Goal: Transaction & Acquisition: Book appointment/travel/reservation

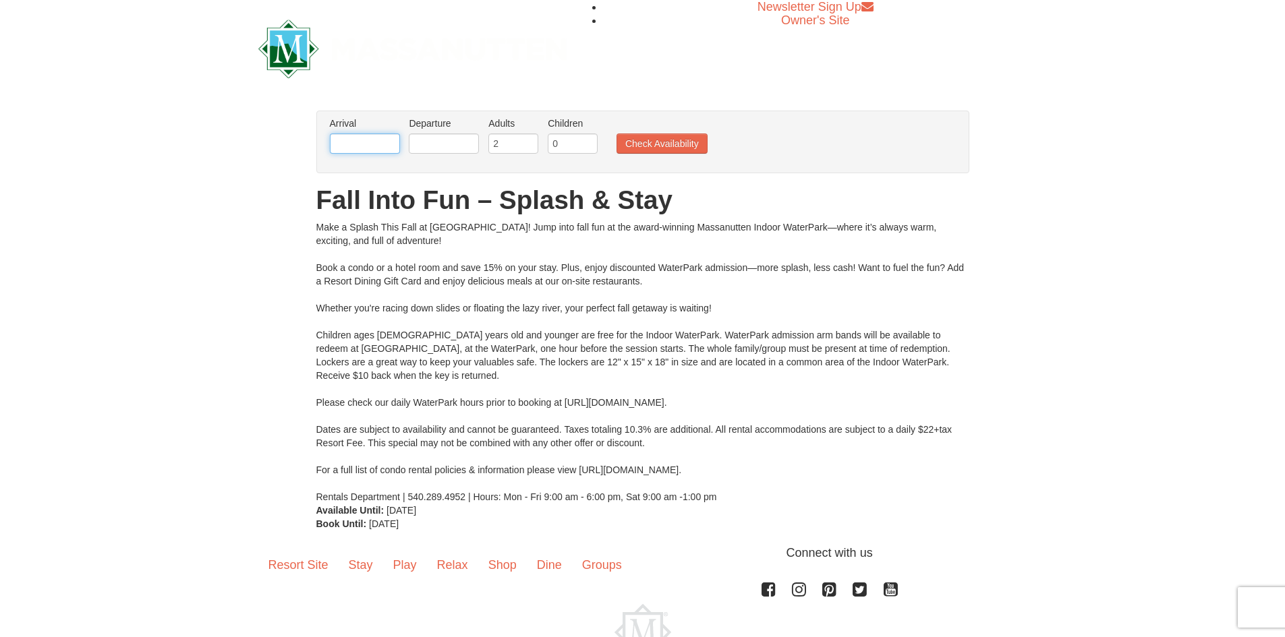
click at [370, 146] on input "text" at bounding box center [365, 144] width 70 height 20
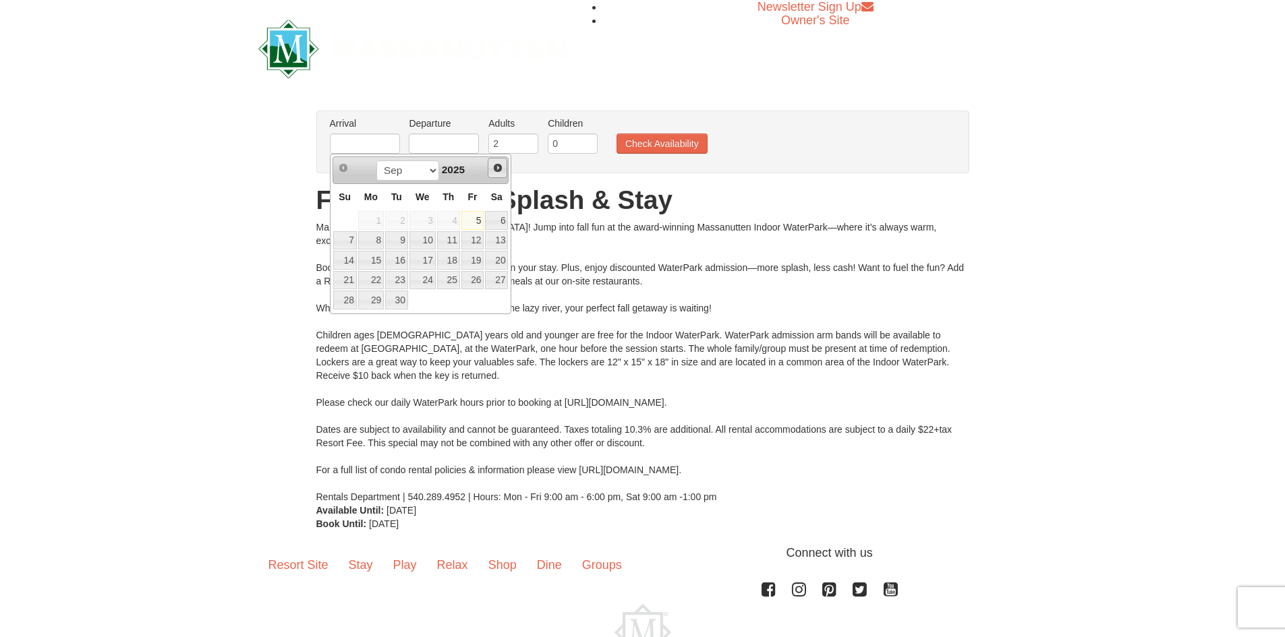
click at [497, 169] on span "Next" at bounding box center [497, 168] width 11 height 11
click at [472, 242] on link "10" at bounding box center [472, 240] width 23 height 19
type input "[DATE]"
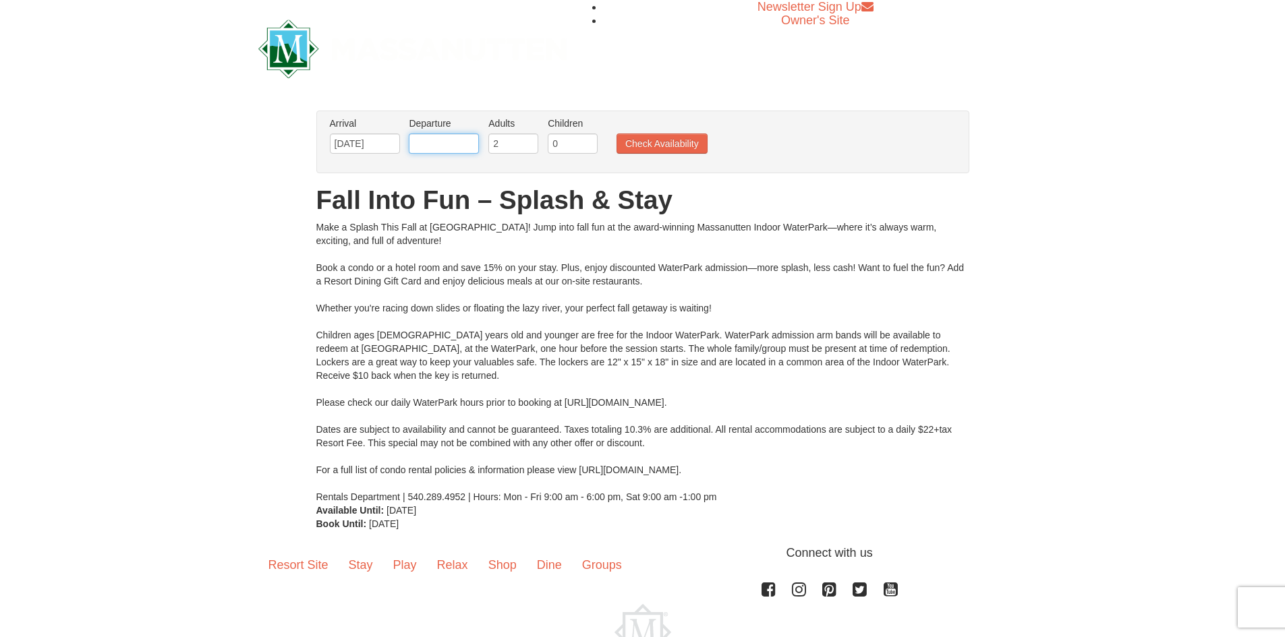
click at [443, 144] on input "text" at bounding box center [444, 144] width 70 height 20
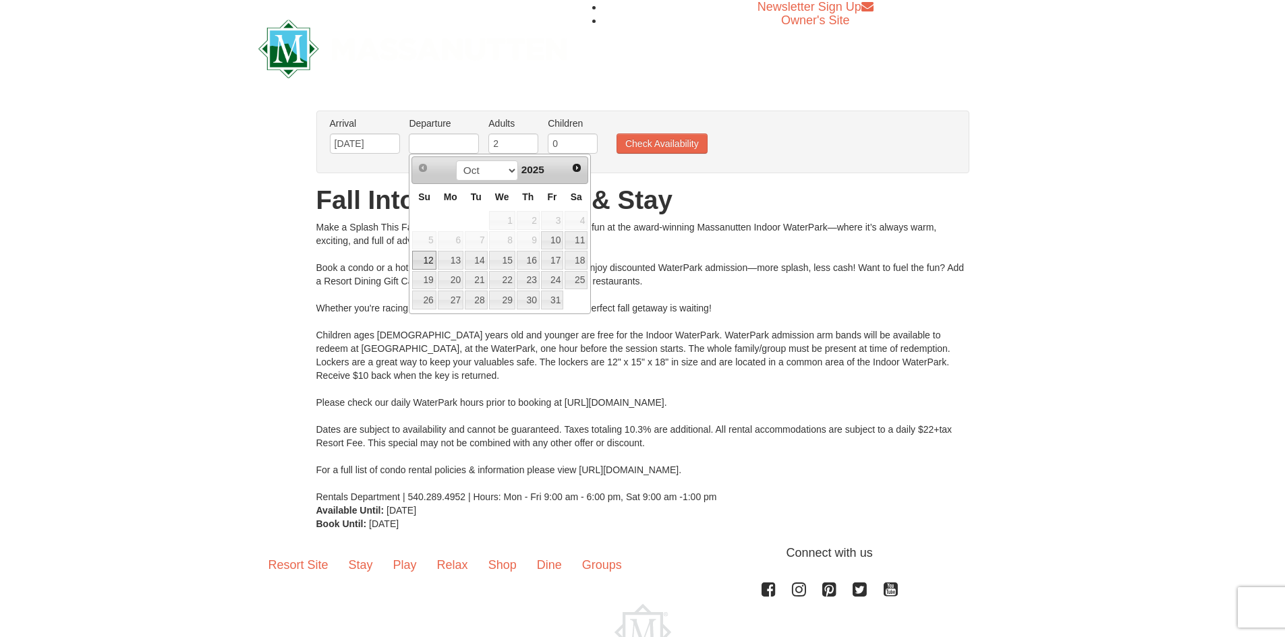
click at [428, 260] on link "12" at bounding box center [424, 260] width 24 height 19
type input "[DATE]"
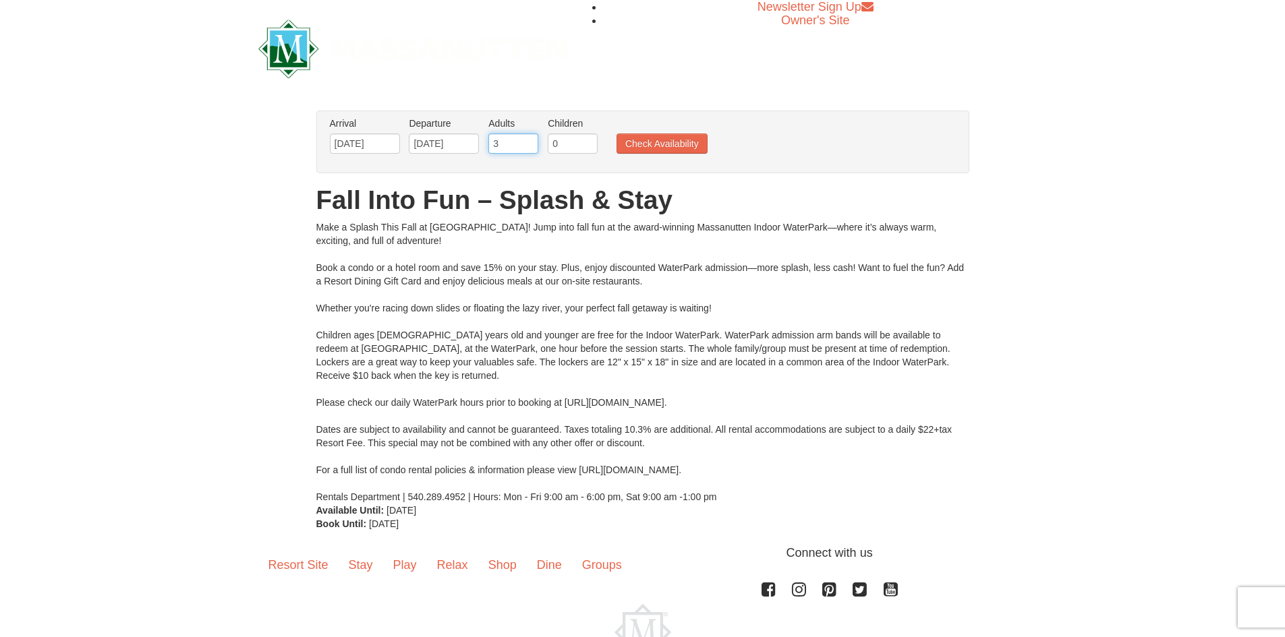
click at [530, 137] on input "3" at bounding box center [513, 144] width 50 height 20
click at [529, 149] on input "2" at bounding box center [513, 144] width 50 height 20
type input "1"
click at [529, 149] on input "1" at bounding box center [513, 144] width 50 height 20
click at [564, 146] on input "0" at bounding box center [573, 144] width 50 height 20
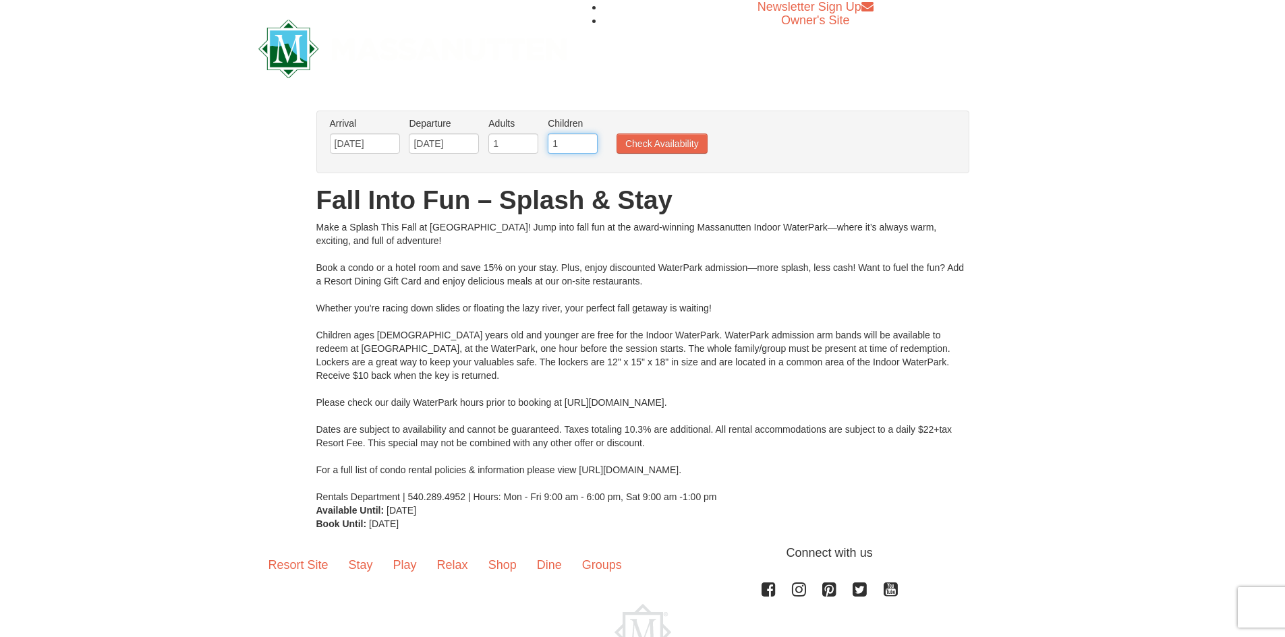
type input "1"
click at [589, 138] on input "1" at bounding box center [573, 144] width 50 height 20
click at [662, 145] on button "Check Availability" at bounding box center [662, 144] width 91 height 20
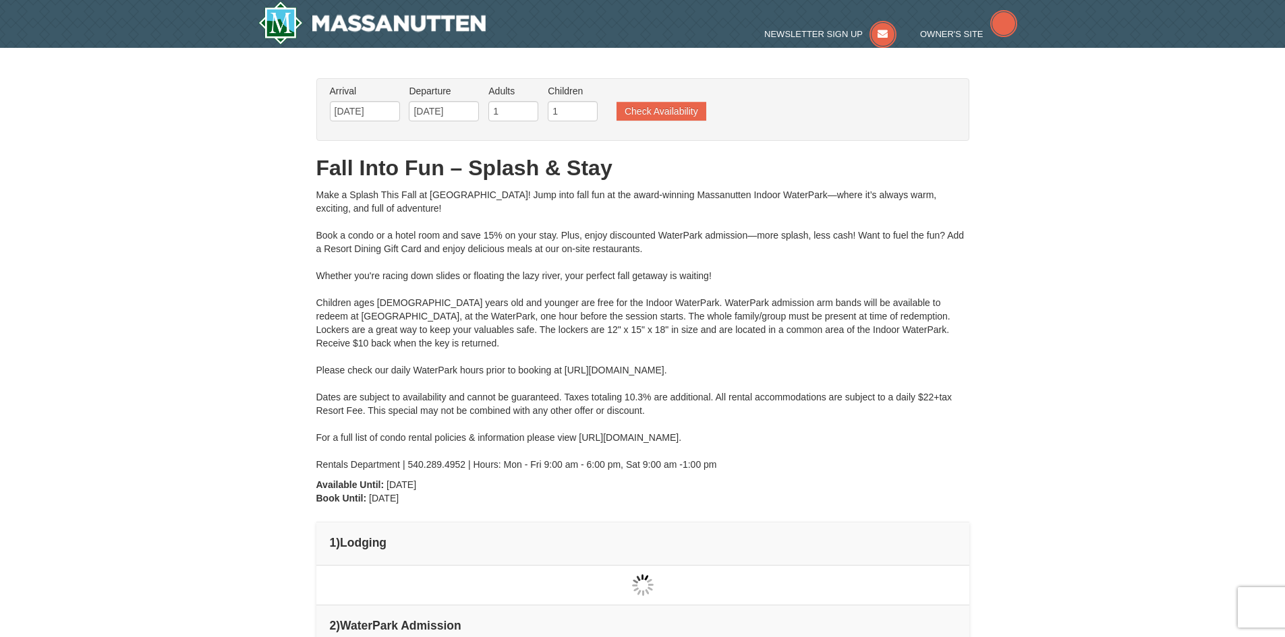
type input "[DATE]"
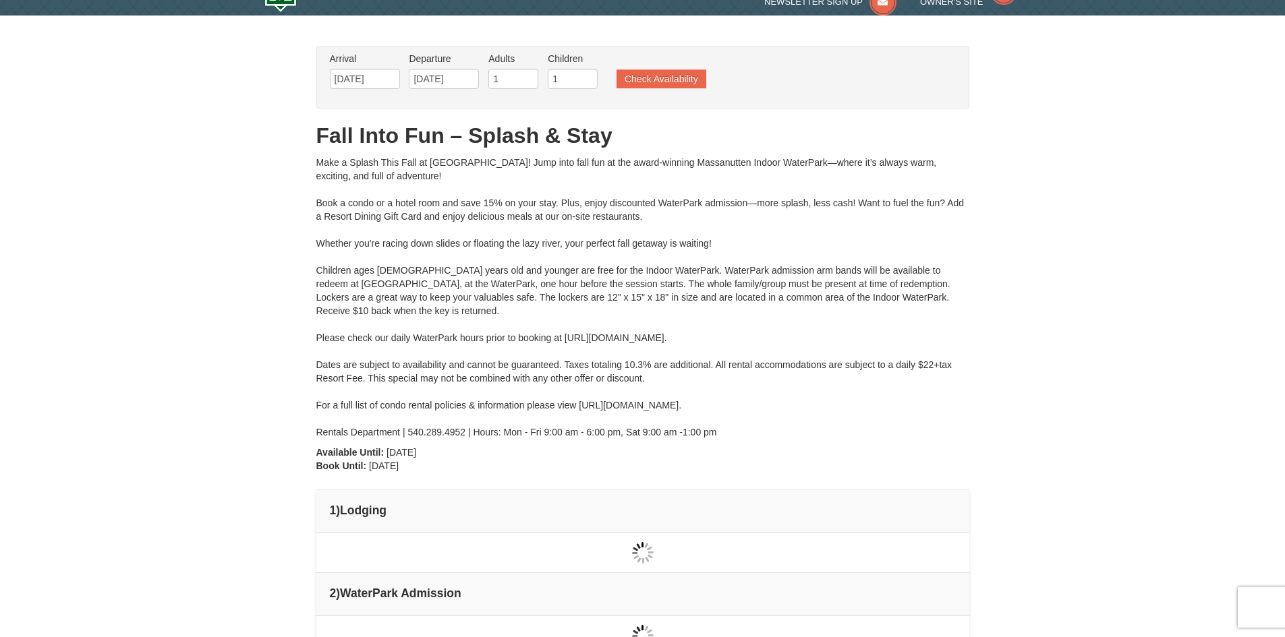
type input "[DATE]"
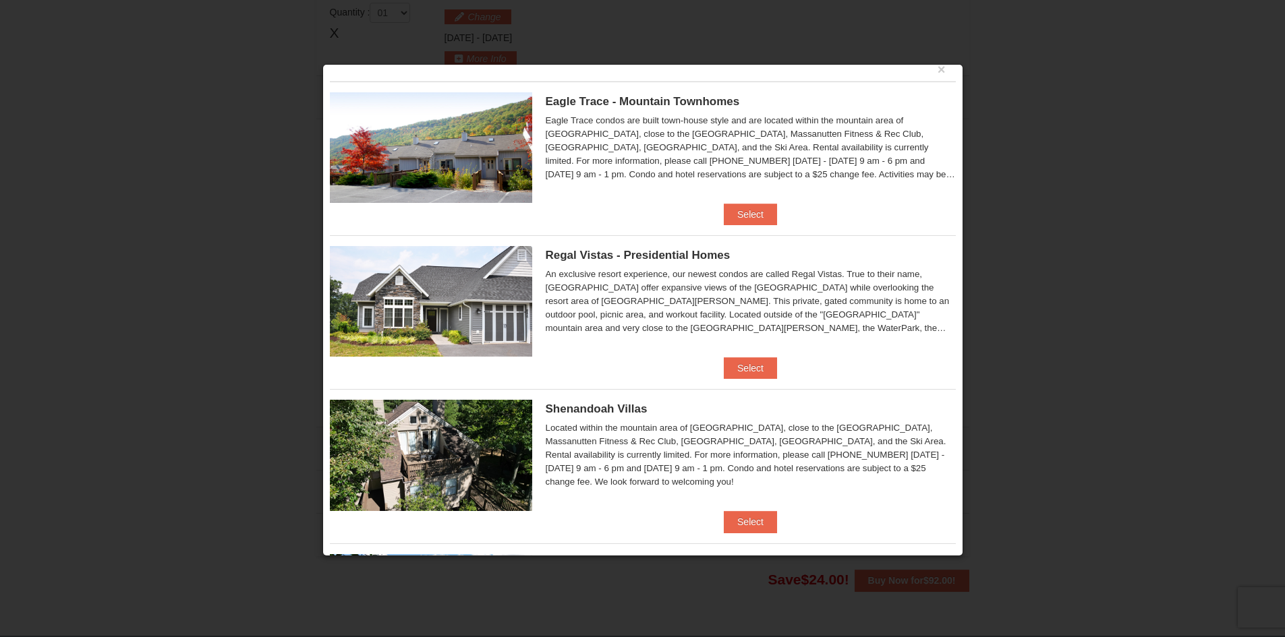
scroll to position [0, 0]
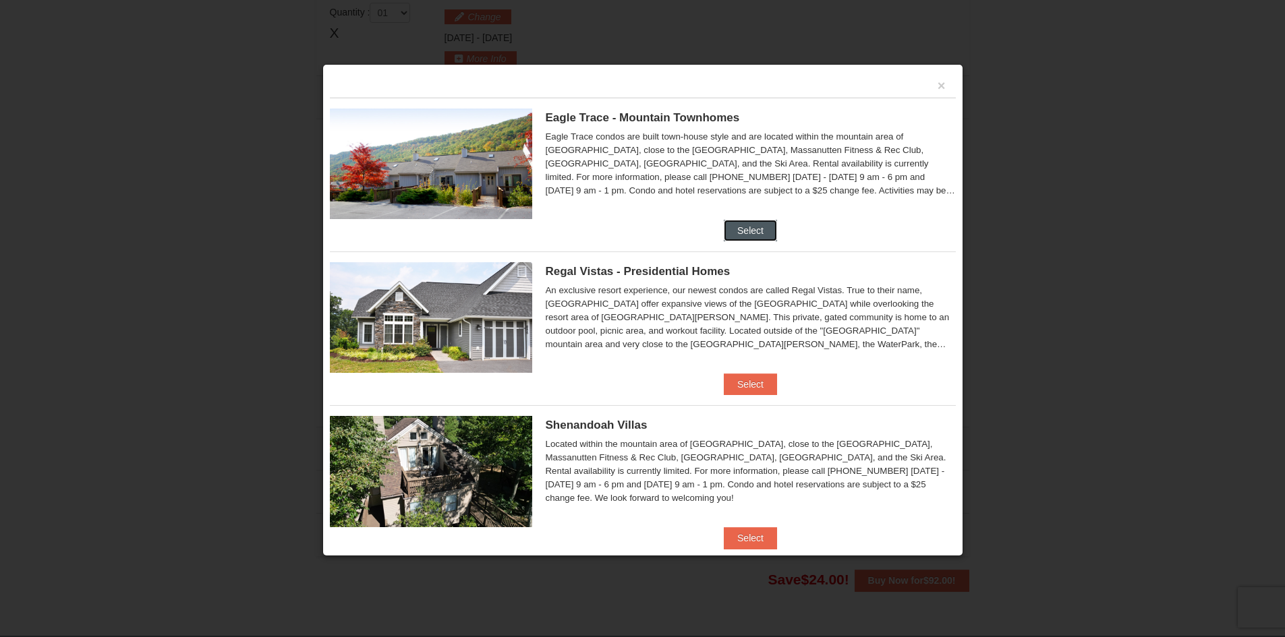
click at [734, 227] on button "Select" at bounding box center [750, 231] width 53 height 22
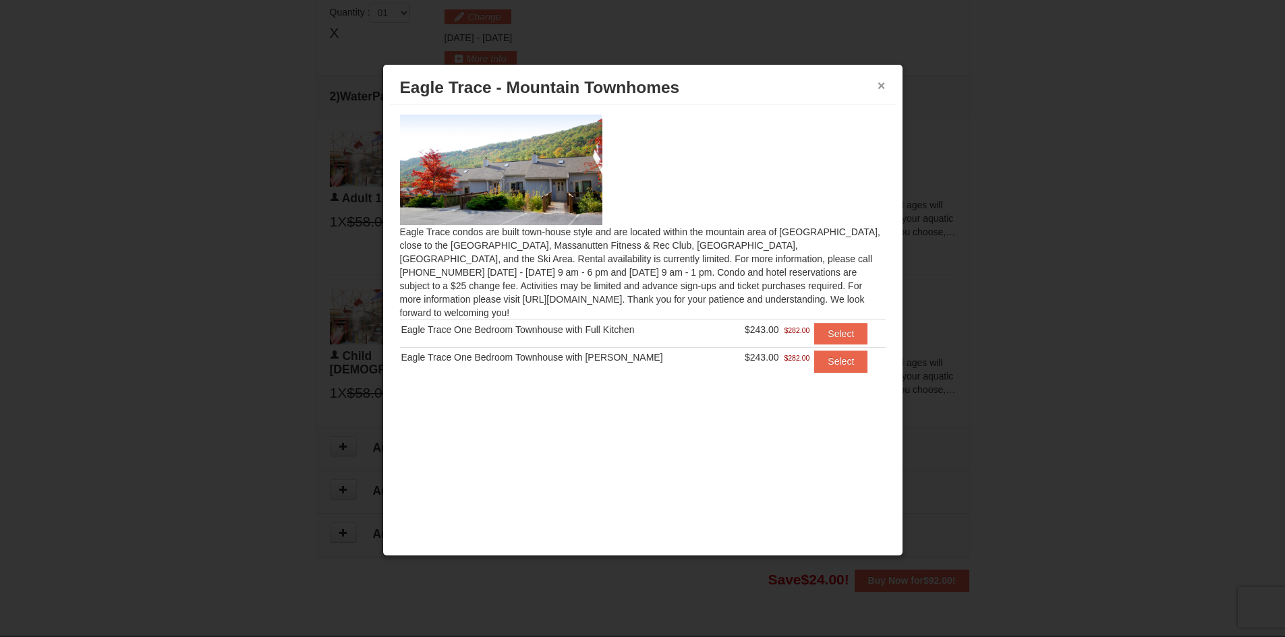
click at [883, 87] on button "×" at bounding box center [882, 85] width 8 height 13
